Goal: Navigation & Orientation: Understand site structure

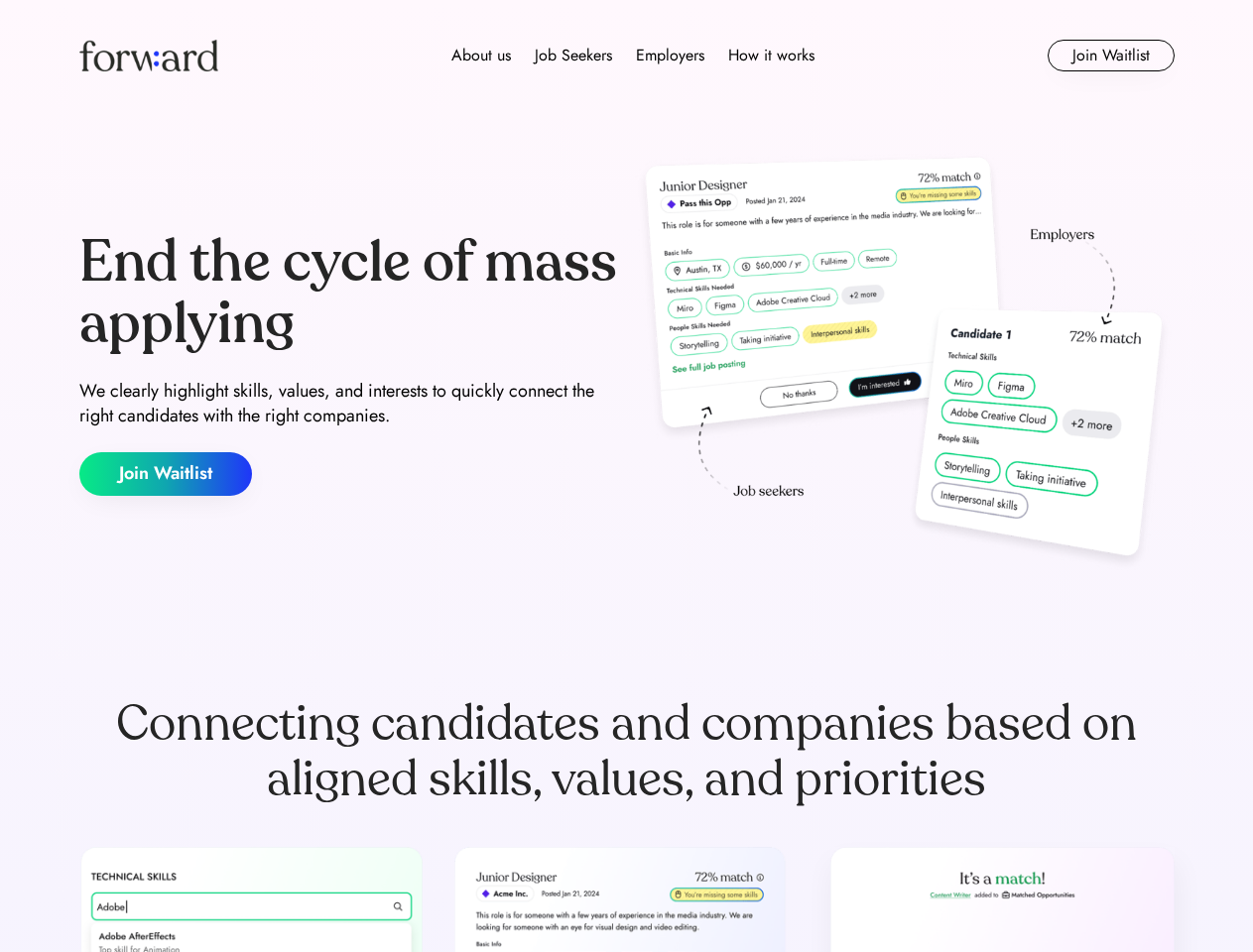
click at [626, 476] on div "End the cycle of mass applying We clearly highlight skills, values, and interes…" at bounding box center [627, 364] width 1095 height 427
click at [627, 56] on div "About us Job Seekers Employers How it works" at bounding box center [632, 56] width 781 height 24
click at [149, 56] on img at bounding box center [149, 56] width 139 height 32
click at [633, 56] on div "About us Job Seekers Employers How it works" at bounding box center [632, 56] width 781 height 24
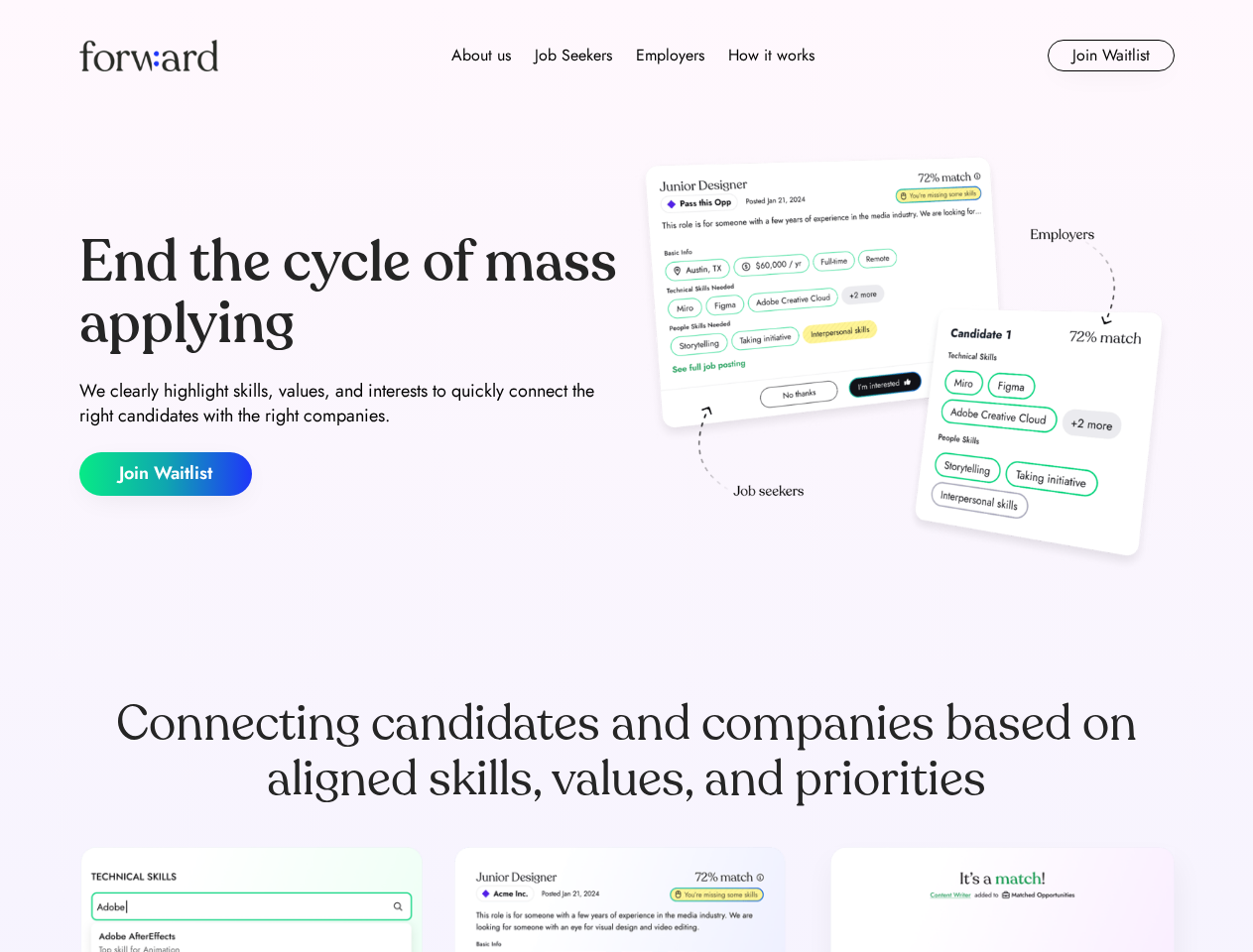
click at [481, 56] on div "About us" at bounding box center [482, 56] width 60 height 24
click at [573, 56] on div "Job Seekers" at bounding box center [573, 56] width 78 height 24
click at [670, 56] on div "Employers" at bounding box center [670, 56] width 69 height 24
click at [770, 56] on div "How it works" at bounding box center [771, 56] width 87 height 24
click at [1110, 56] on button "Join Waitlist" at bounding box center [1112, 56] width 127 height 32
